Goal: Task Accomplishment & Management: Use online tool/utility

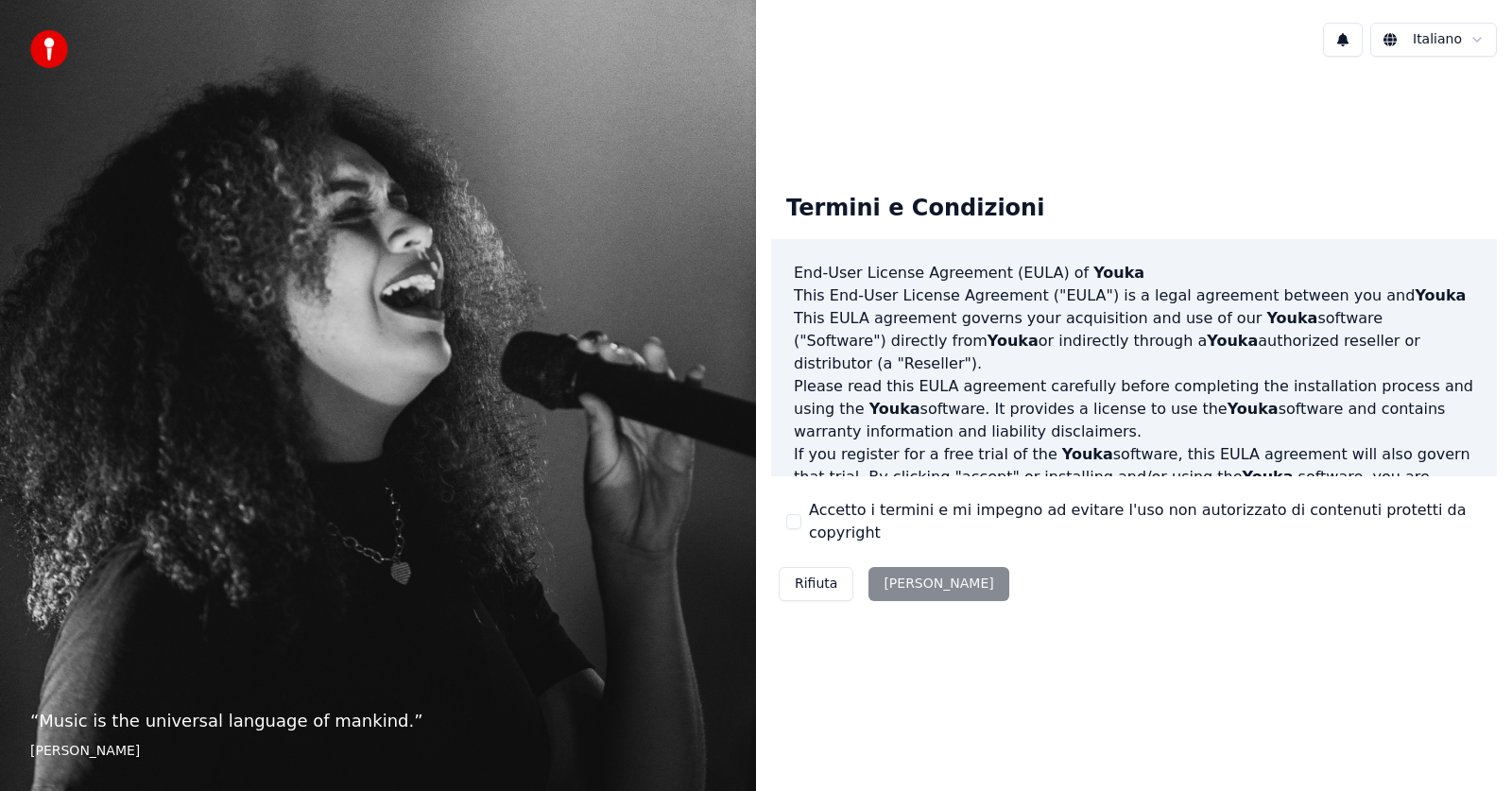
click at [805, 524] on div "Accetto i termini e mi impegno ad evitare l'uso non autorizzato di contenuti pr…" at bounding box center [1135, 521] width 696 height 45
click at [795, 520] on button "Accetto i termini e mi impegno ad evitare l'uso non autorizzato di contenuti pr…" at bounding box center [795, 522] width 15 height 15
click at [909, 573] on button "[PERSON_NAME]" at bounding box center [939, 584] width 140 height 34
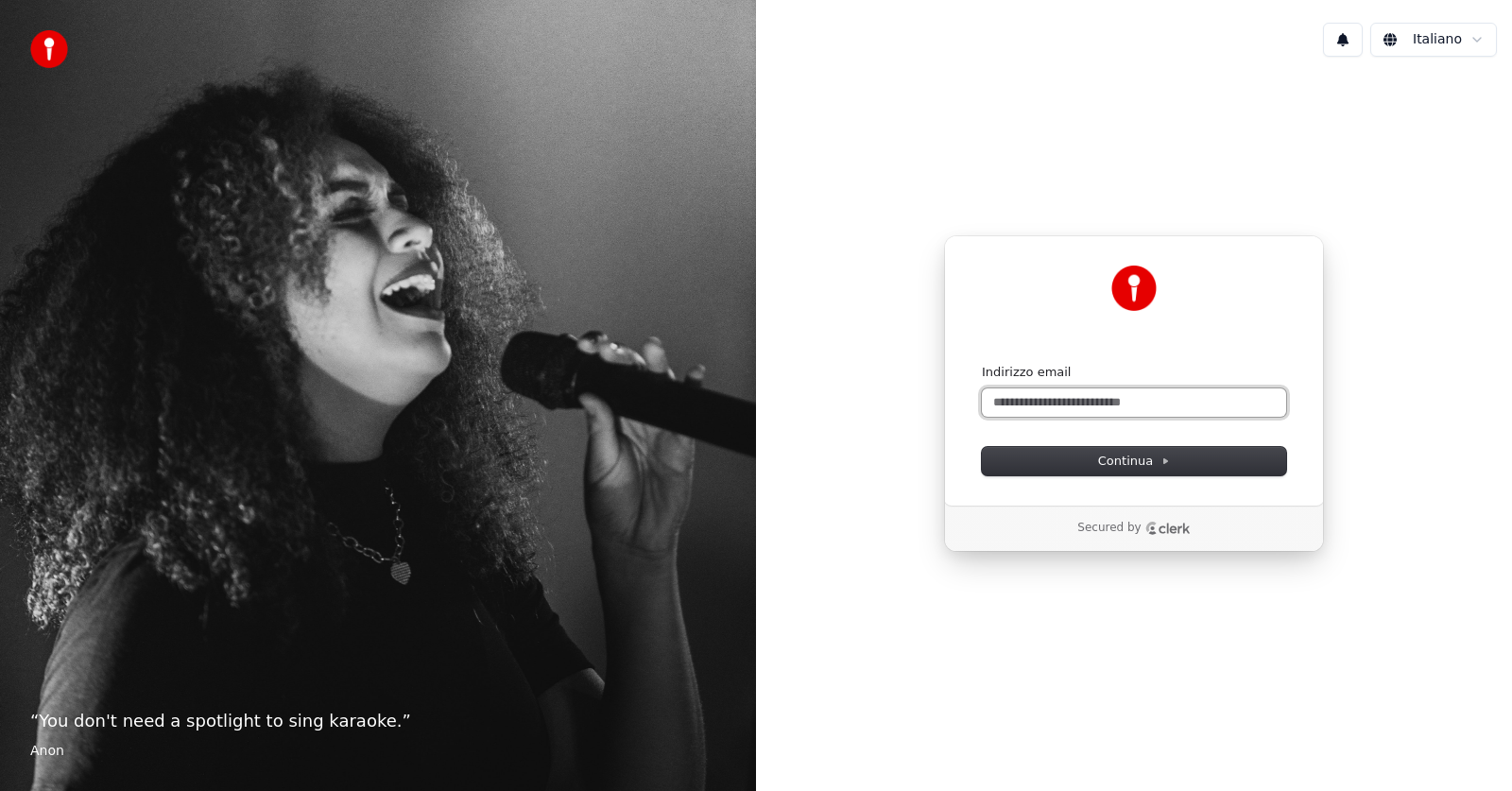
click at [1077, 396] on input "Indirizzo email" at bounding box center [1134, 402] width 305 height 28
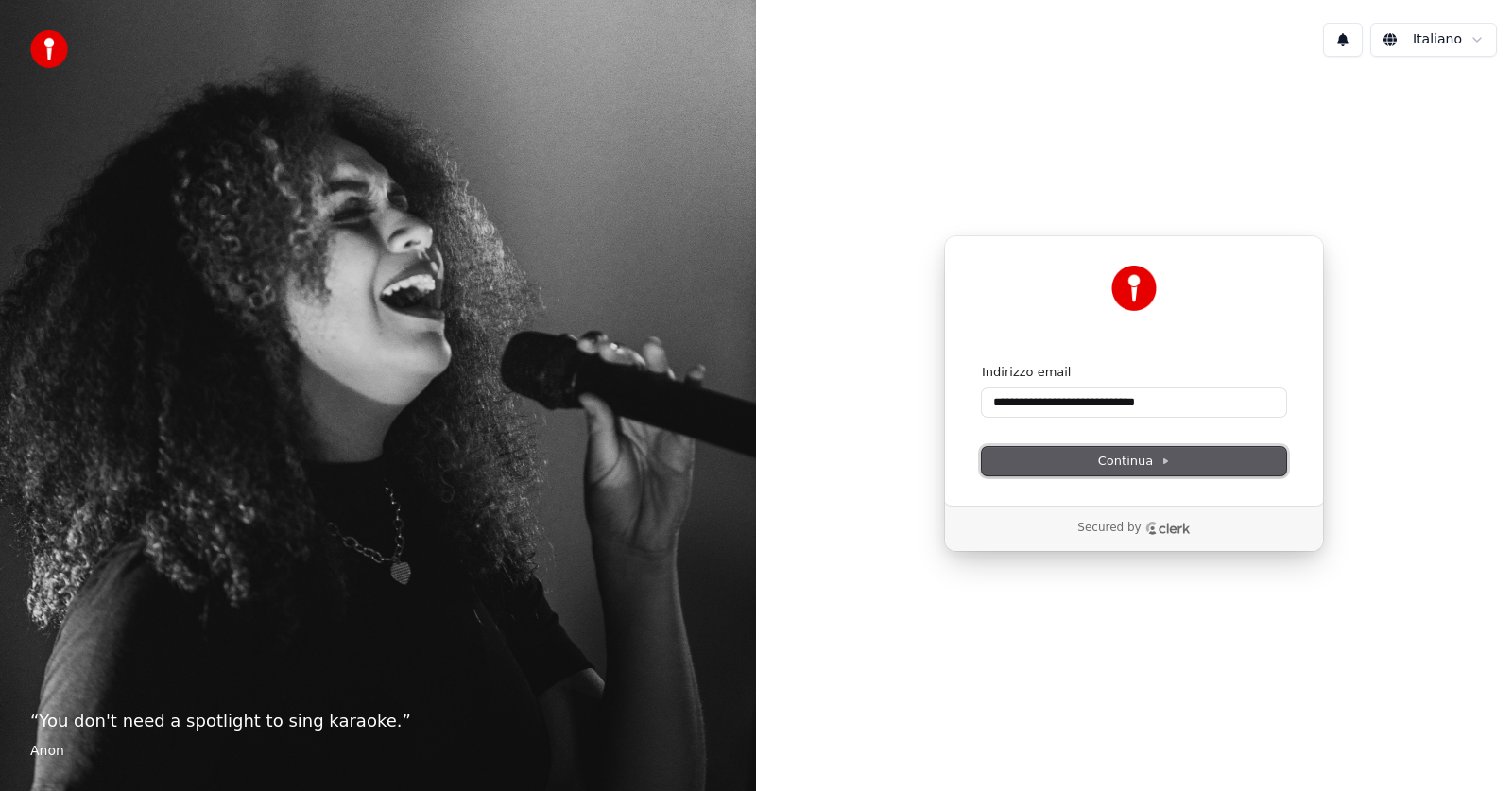
click at [1028, 468] on button "Continua" at bounding box center [1134, 460] width 305 height 28
type input "**********"
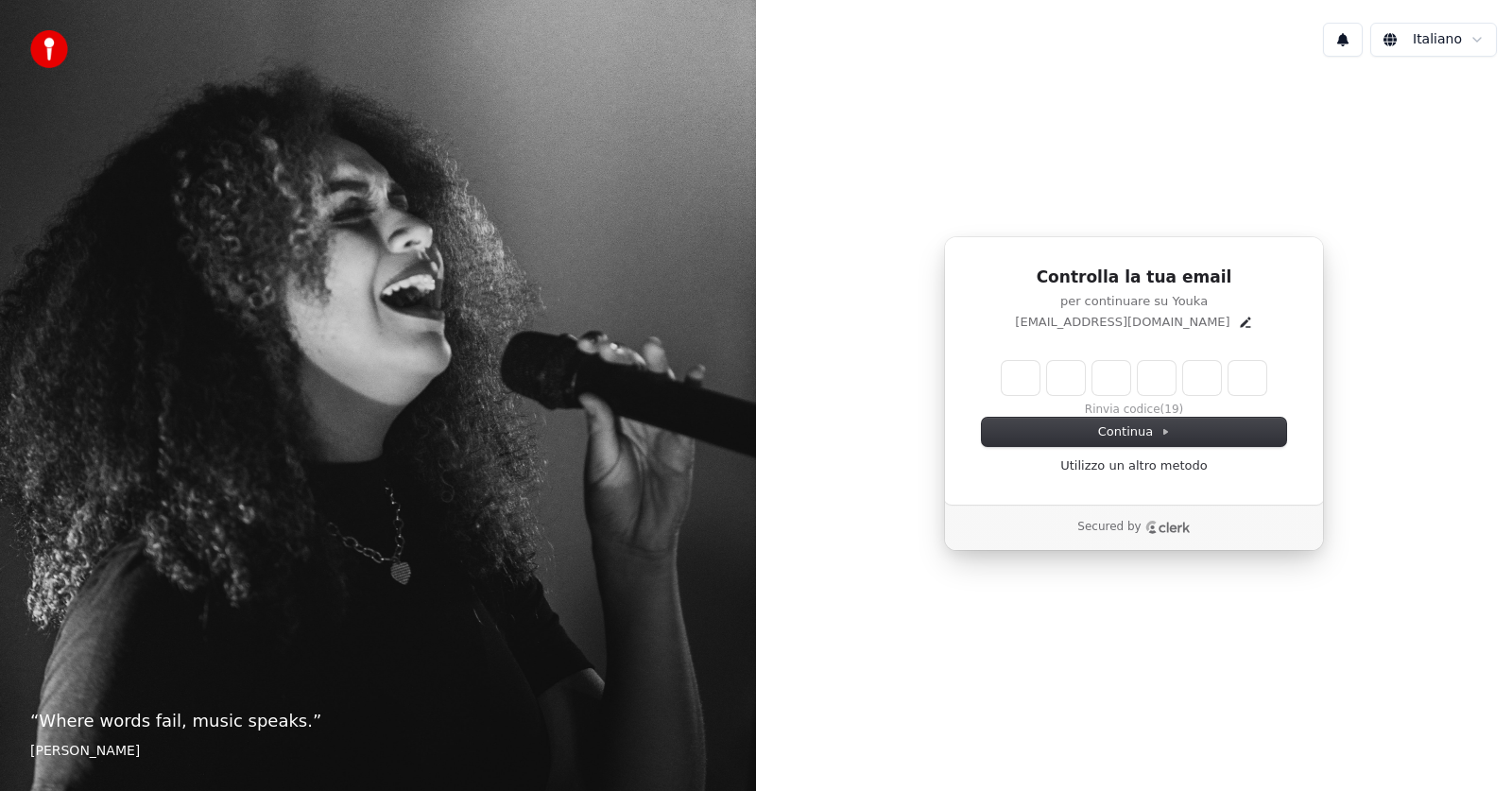
click at [1033, 379] on input "Enter verification code" at bounding box center [1134, 378] width 265 height 34
type input "******"
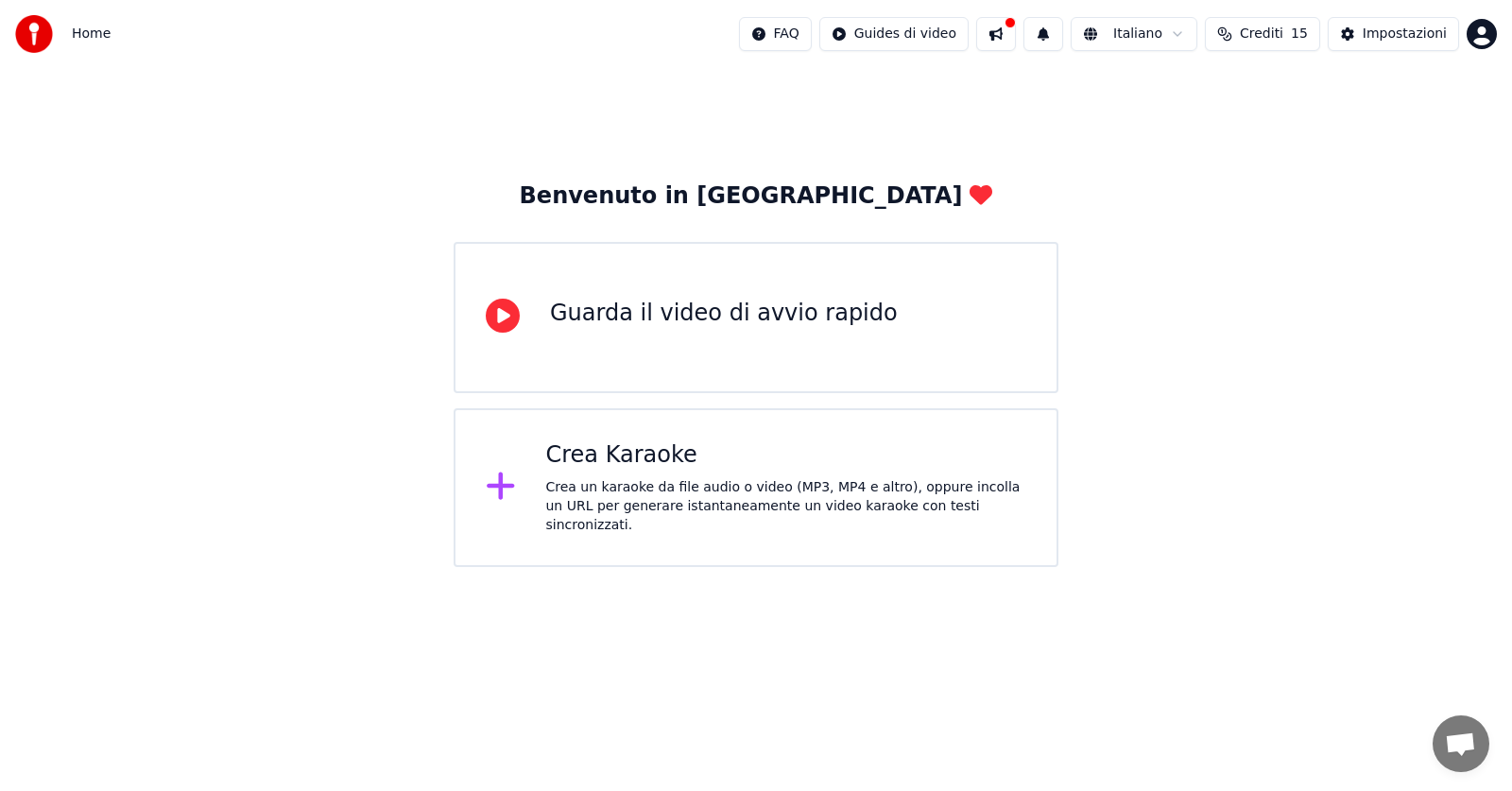
click at [1243, 36] on button "Crediti 15" at bounding box center [1263, 34] width 115 height 34
click at [1413, 36] on div "Impostazioni" at bounding box center [1405, 34] width 84 height 19
click at [572, 487] on div "Crea un karaoke da file audio o video (MP3, MP4 e altro), oppure incolla un URL…" at bounding box center [787, 507] width 481 height 57
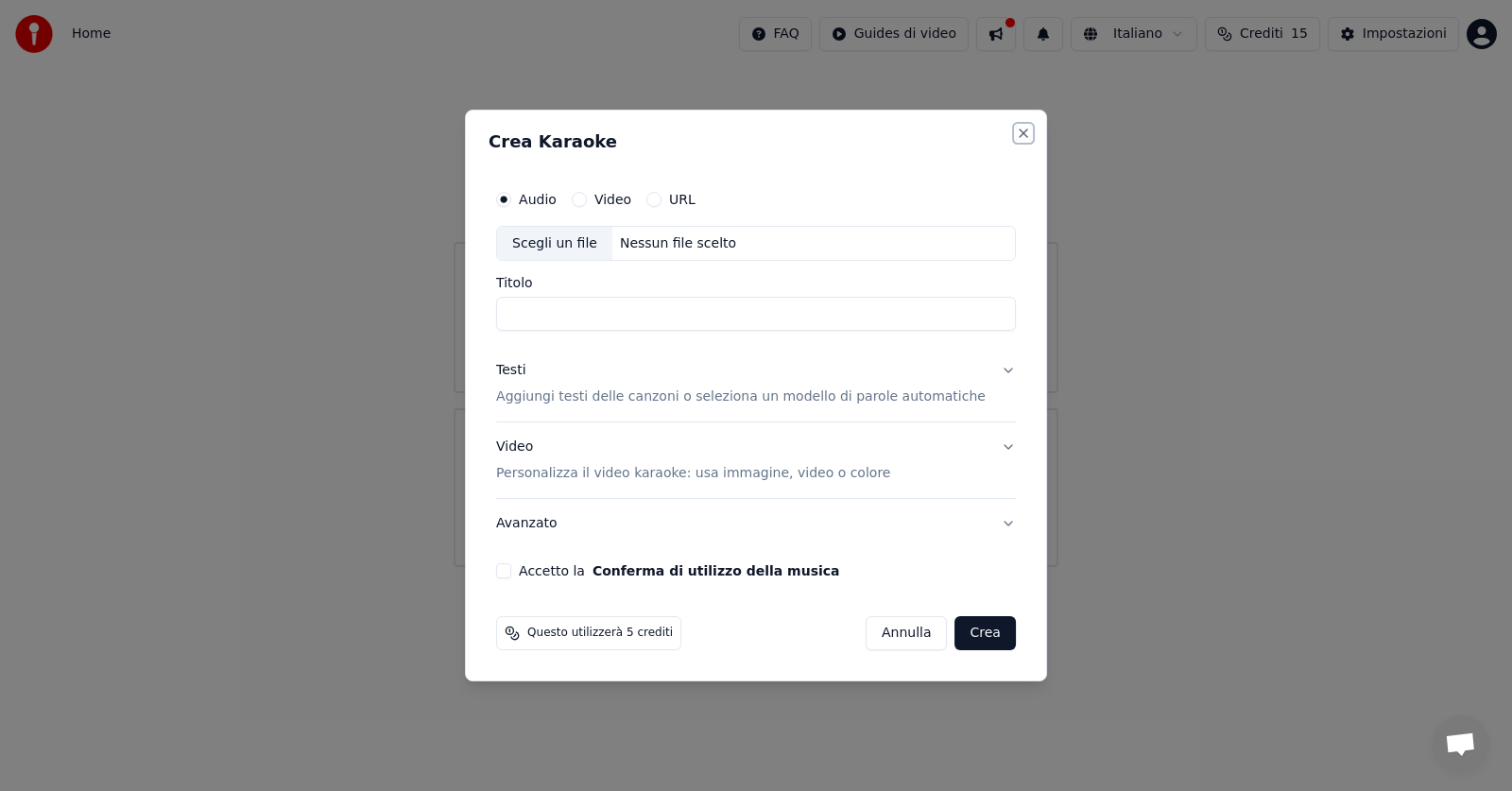
click at [1016, 128] on button "Close" at bounding box center [1024, 133] width 15 height 15
